Goal: Transaction & Acquisition: Download file/media

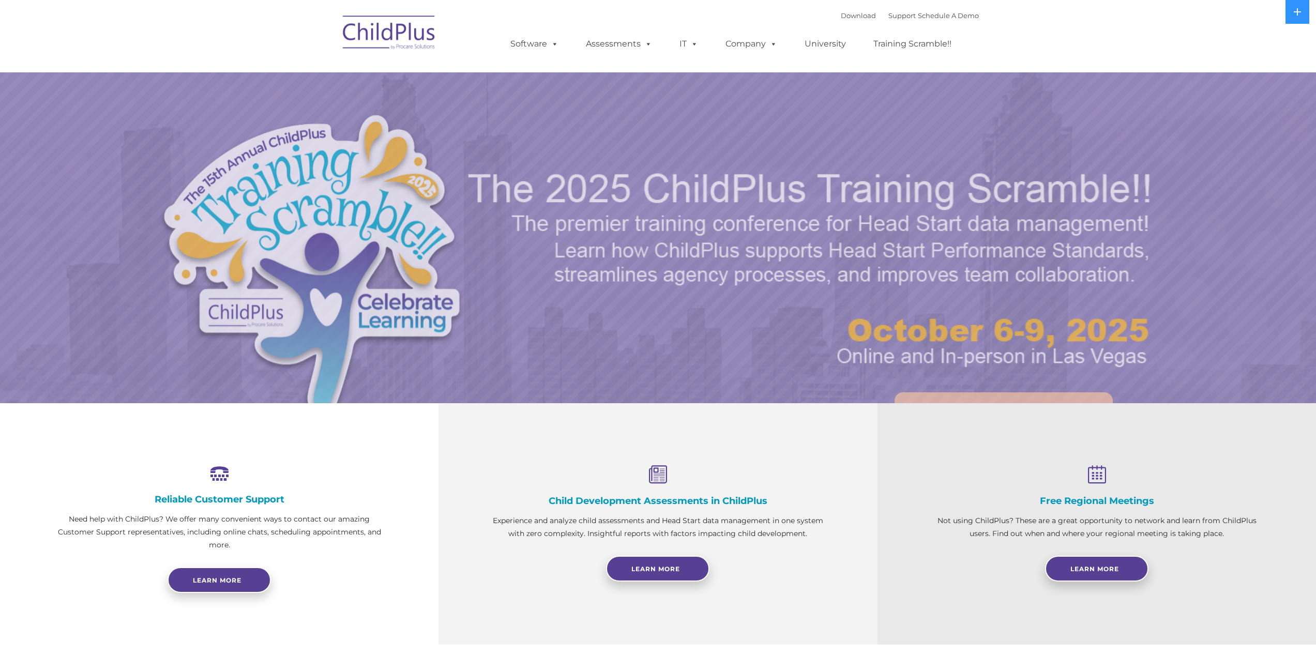
select select "MEDIUM"
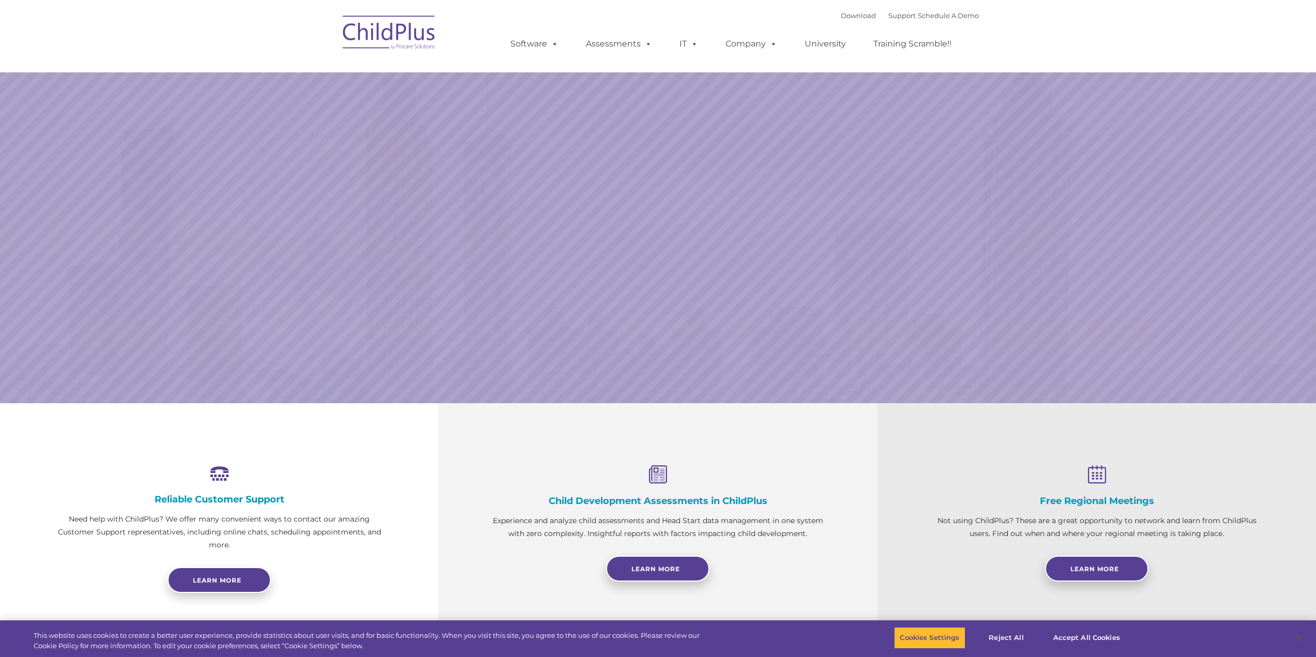
select select "MEDIUM"
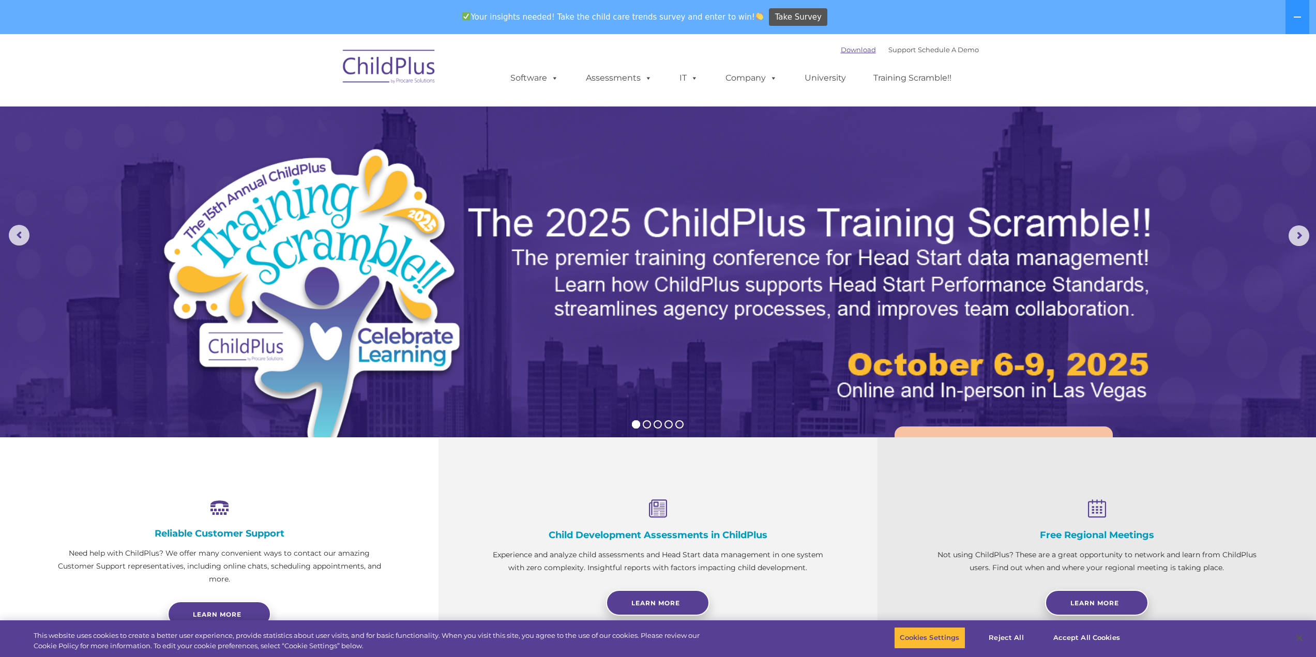
click at [841, 46] on link "Download" at bounding box center [858, 49] width 35 height 8
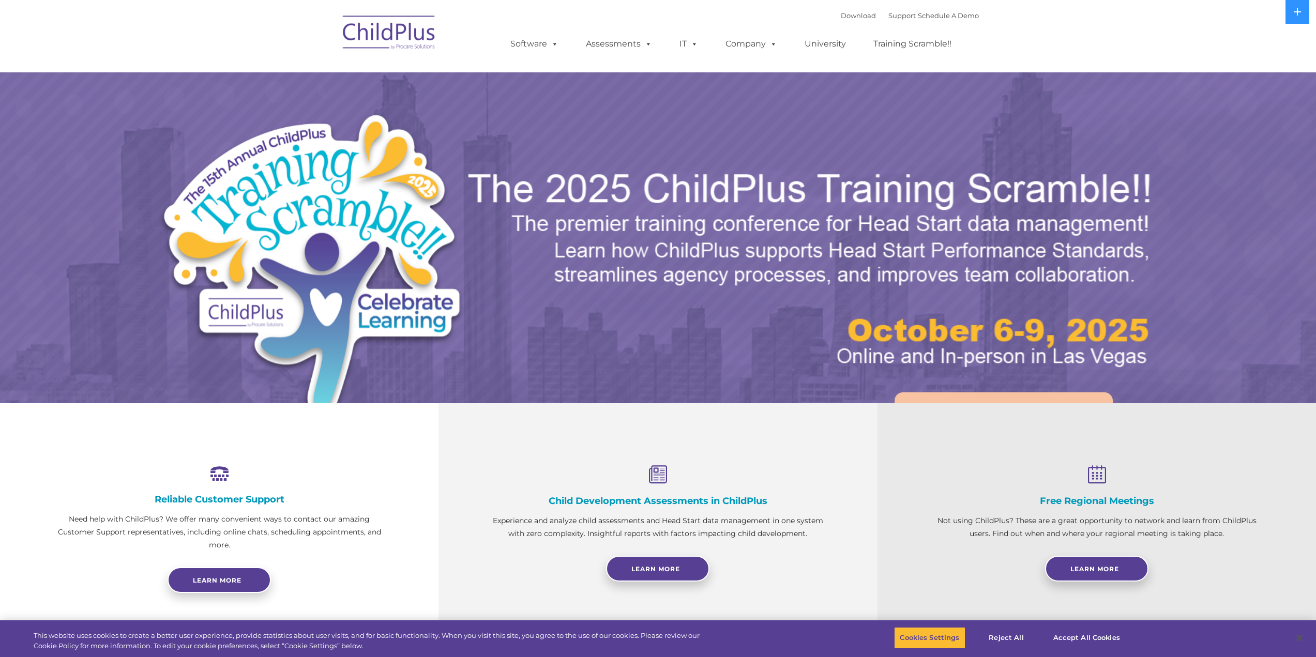
select select "MEDIUM"
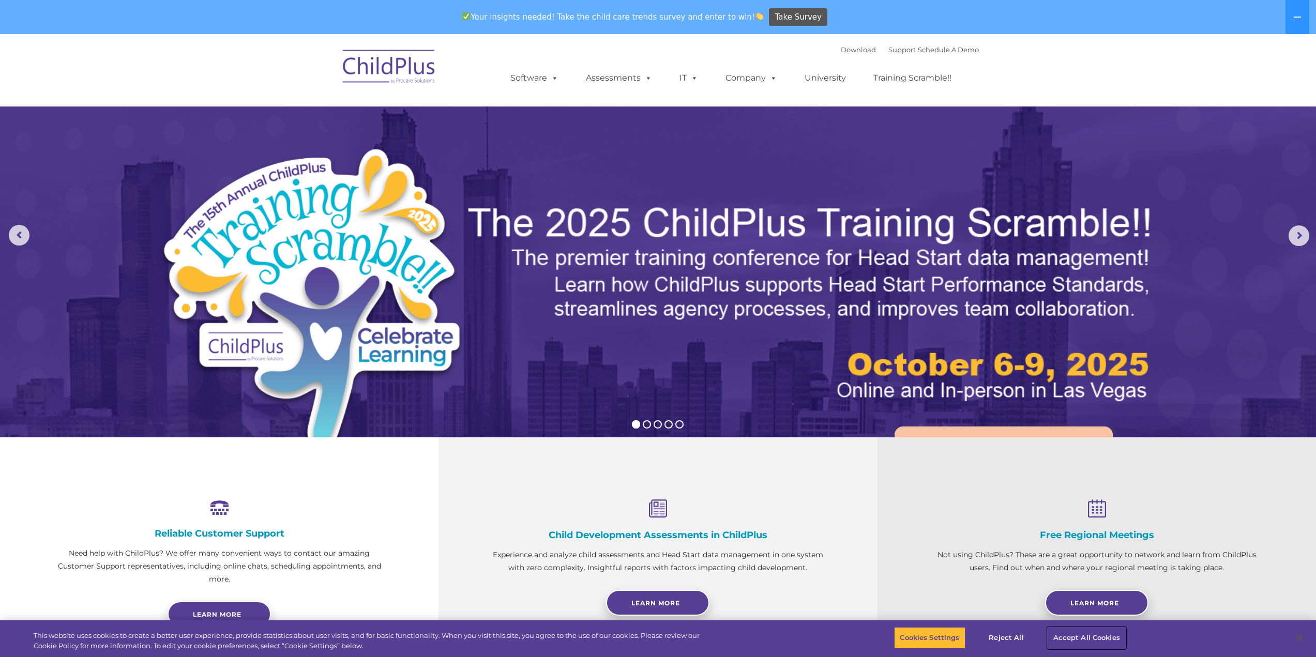
drag, startPoint x: 1080, startPoint y: 636, endPoint x: 1049, endPoint y: 624, distance: 33.2
click at [1080, 636] on button "Accept All Cookies" at bounding box center [1086, 638] width 78 height 22
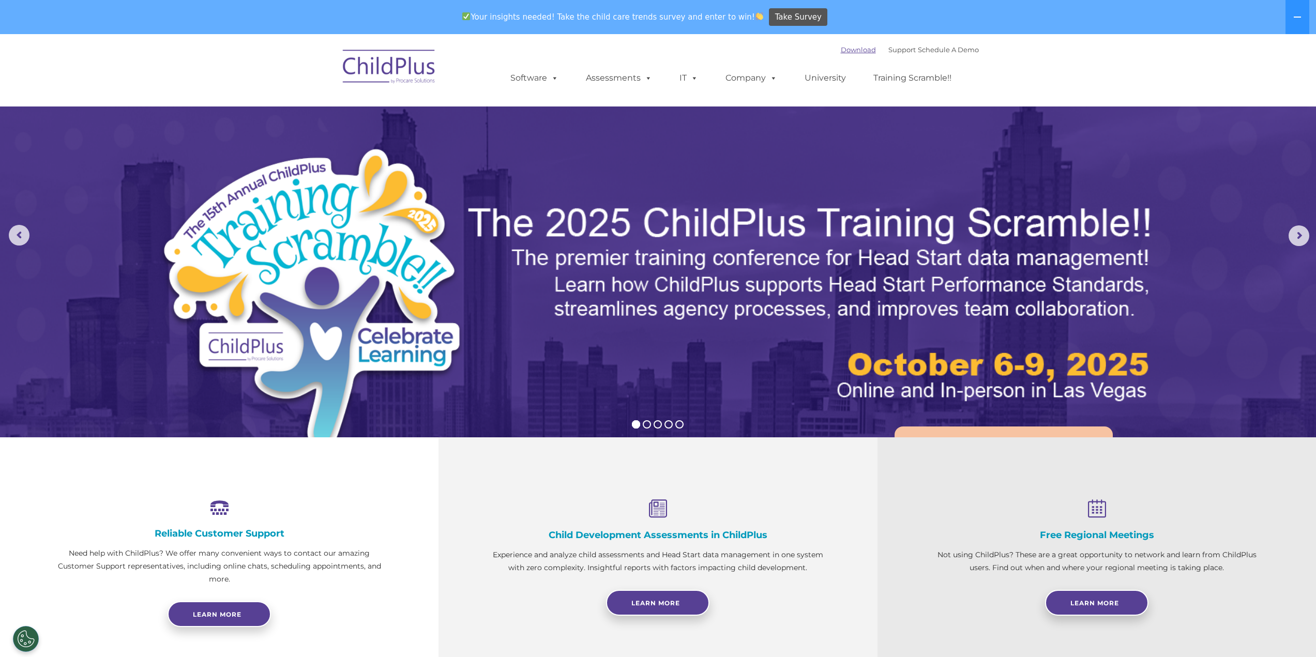
click at [841, 52] on link "Download" at bounding box center [858, 49] width 35 height 8
